Goal: Browse casually

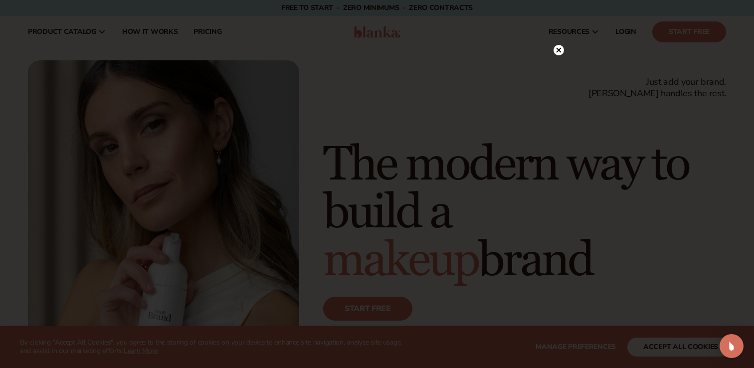
click at [561, 69] on icon at bounding box center [559, 70] width 5 height 5
